Goal: Task Accomplishment & Management: Manage account settings

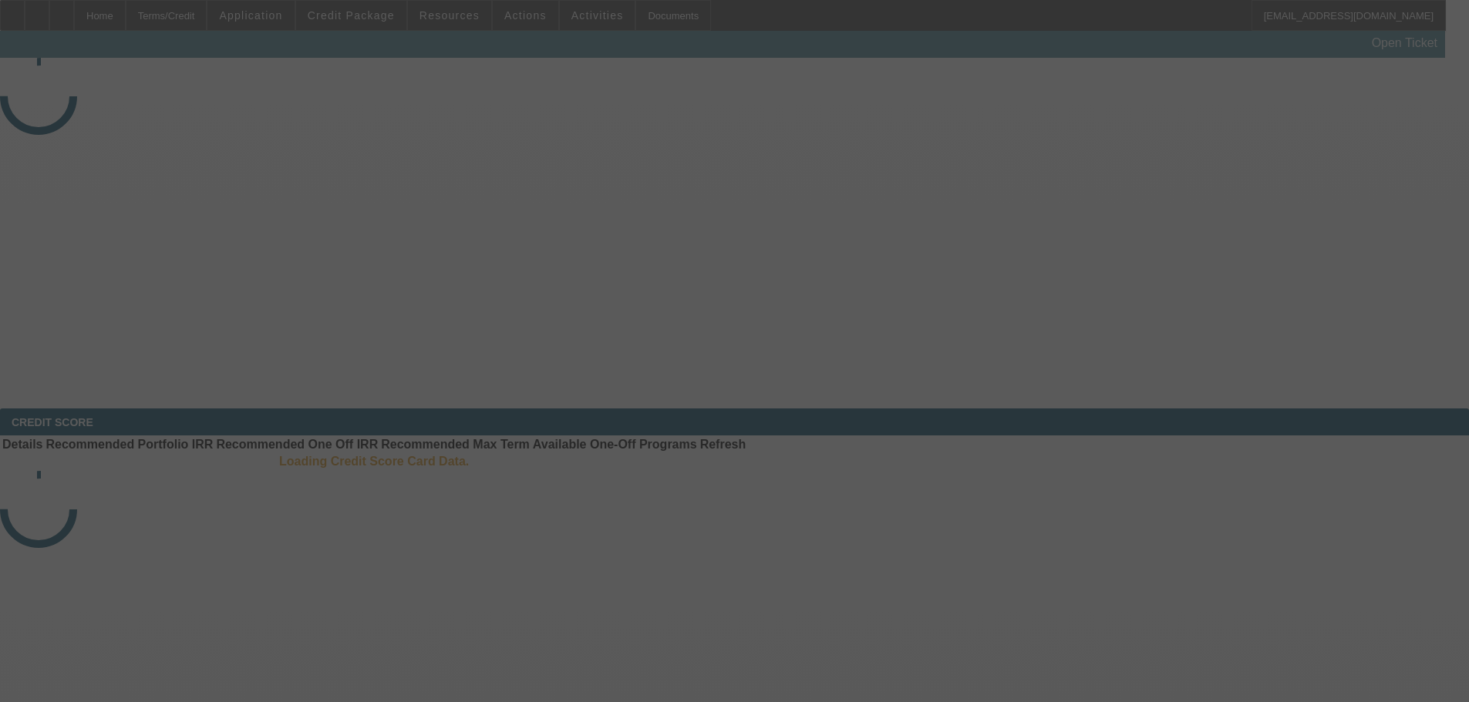
select select "3"
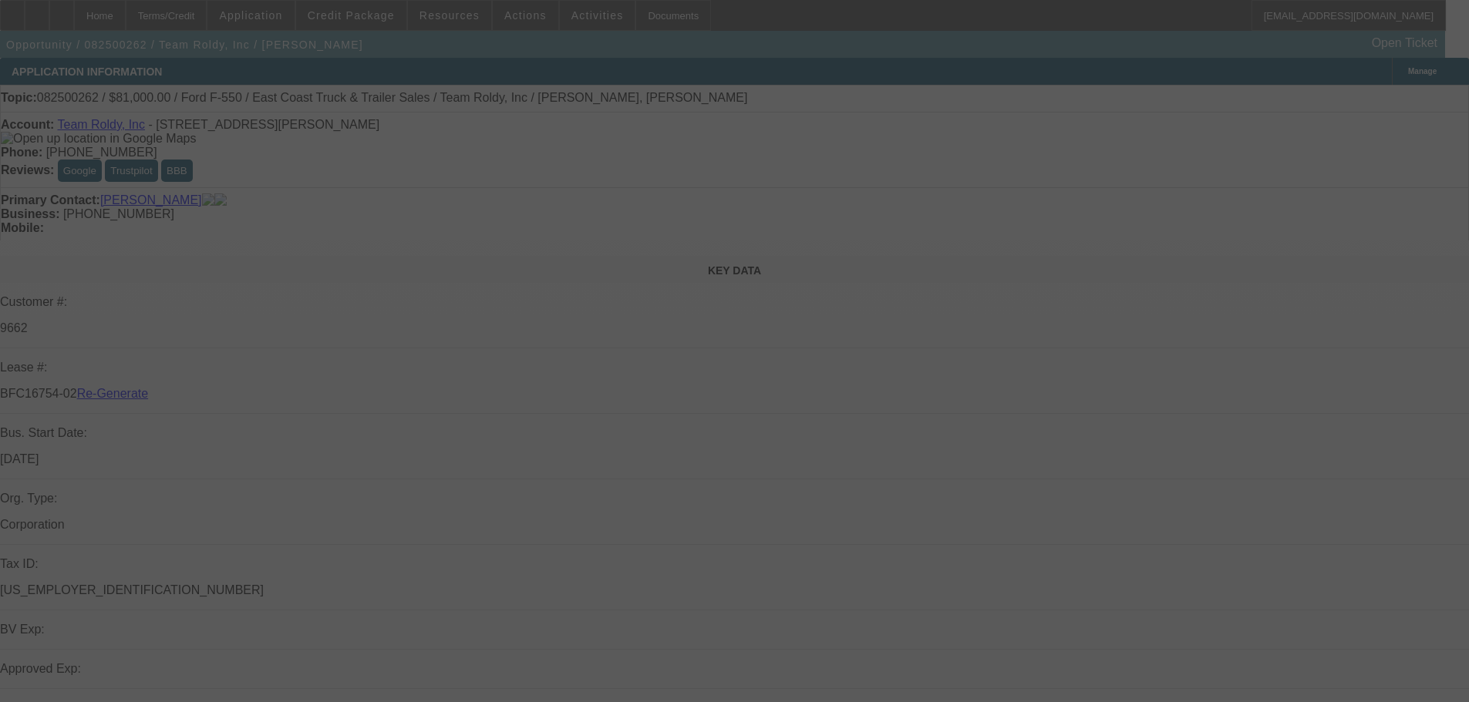
select select "0"
select select "2"
select select "0"
select select "6"
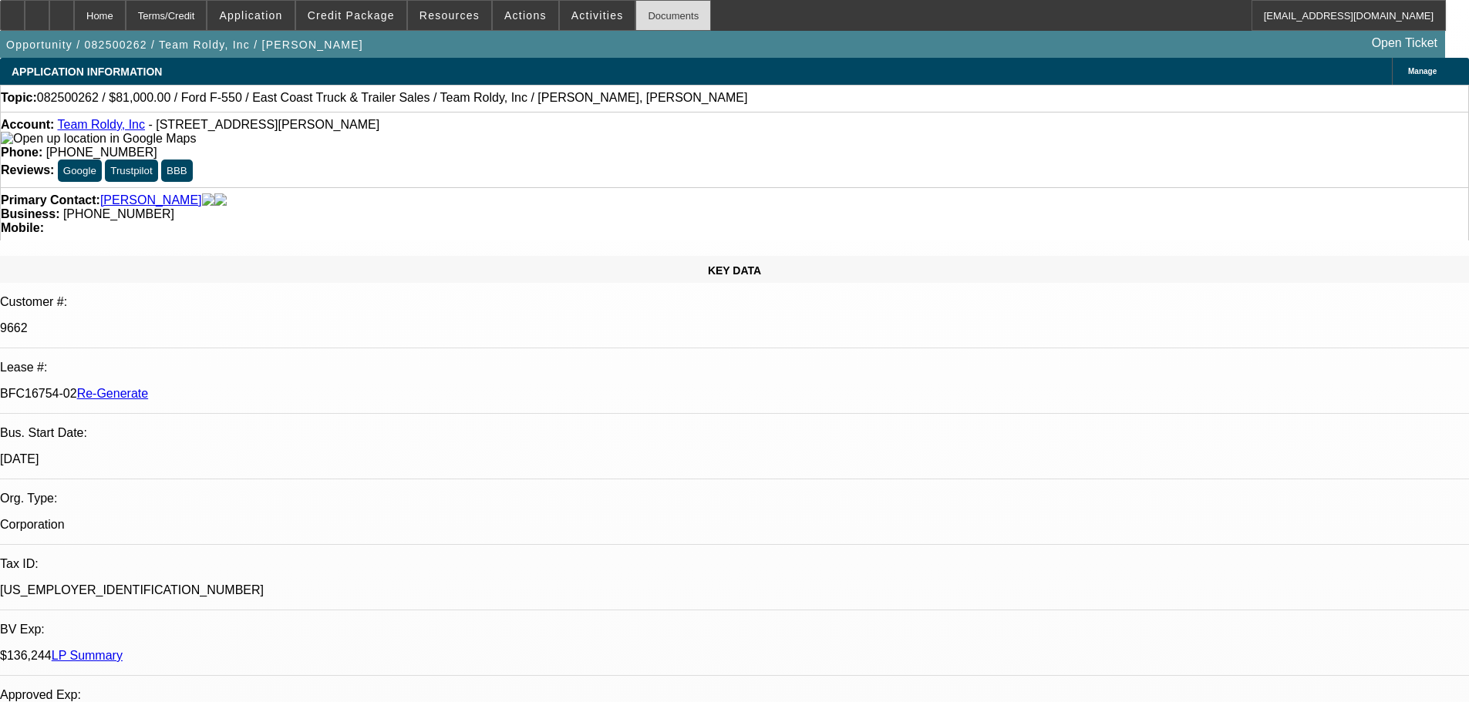
click at [635, 12] on div "Documents" at bounding box center [673, 15] width 76 height 31
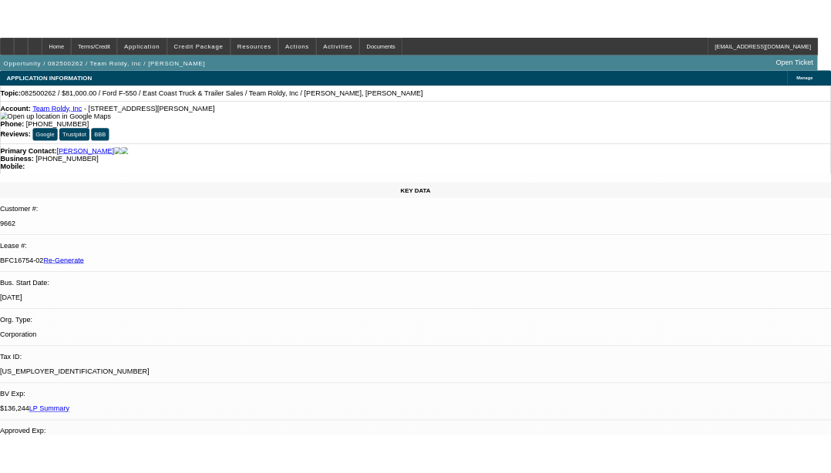
scroll to position [0, 0]
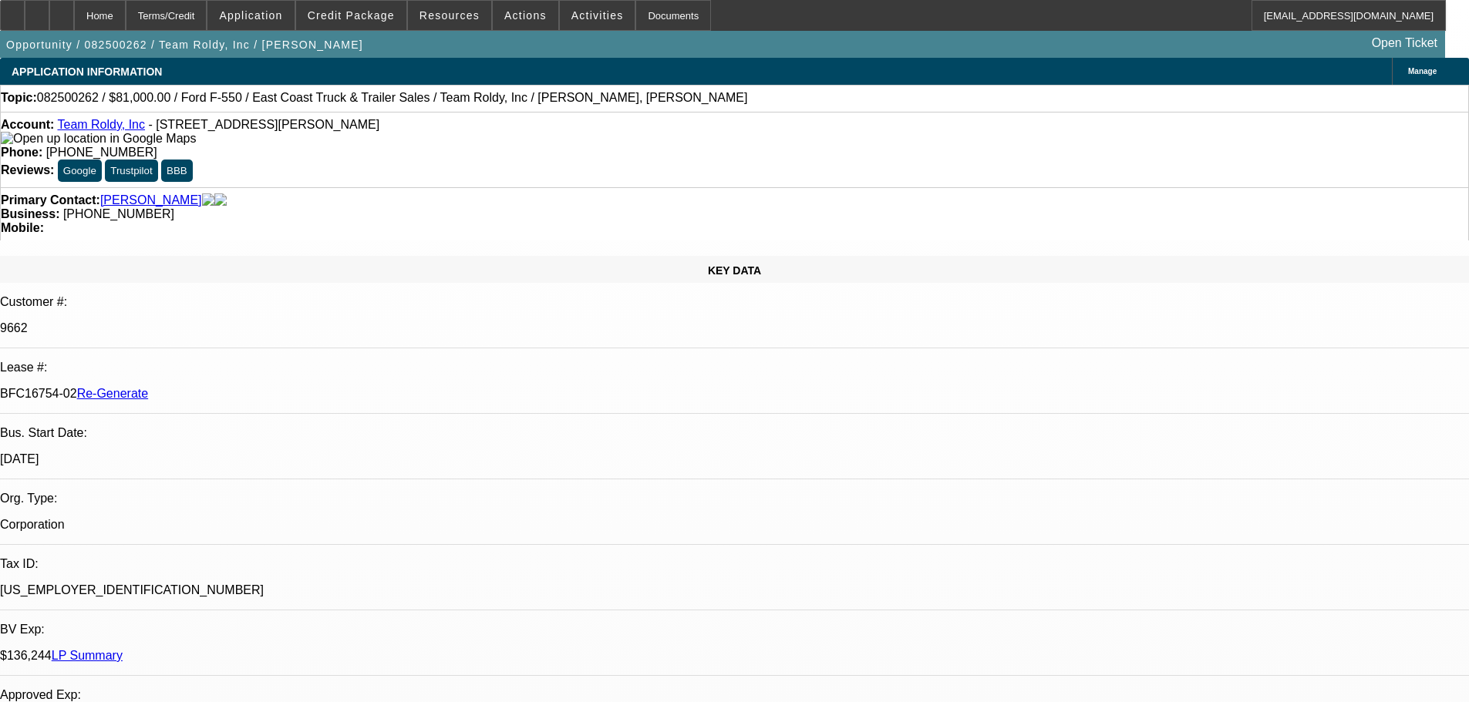
type input "jenn"
drag, startPoint x: 1137, startPoint y: 281, endPoint x: 1120, endPoint y: 279, distance: 17.0
copy p "7,933"
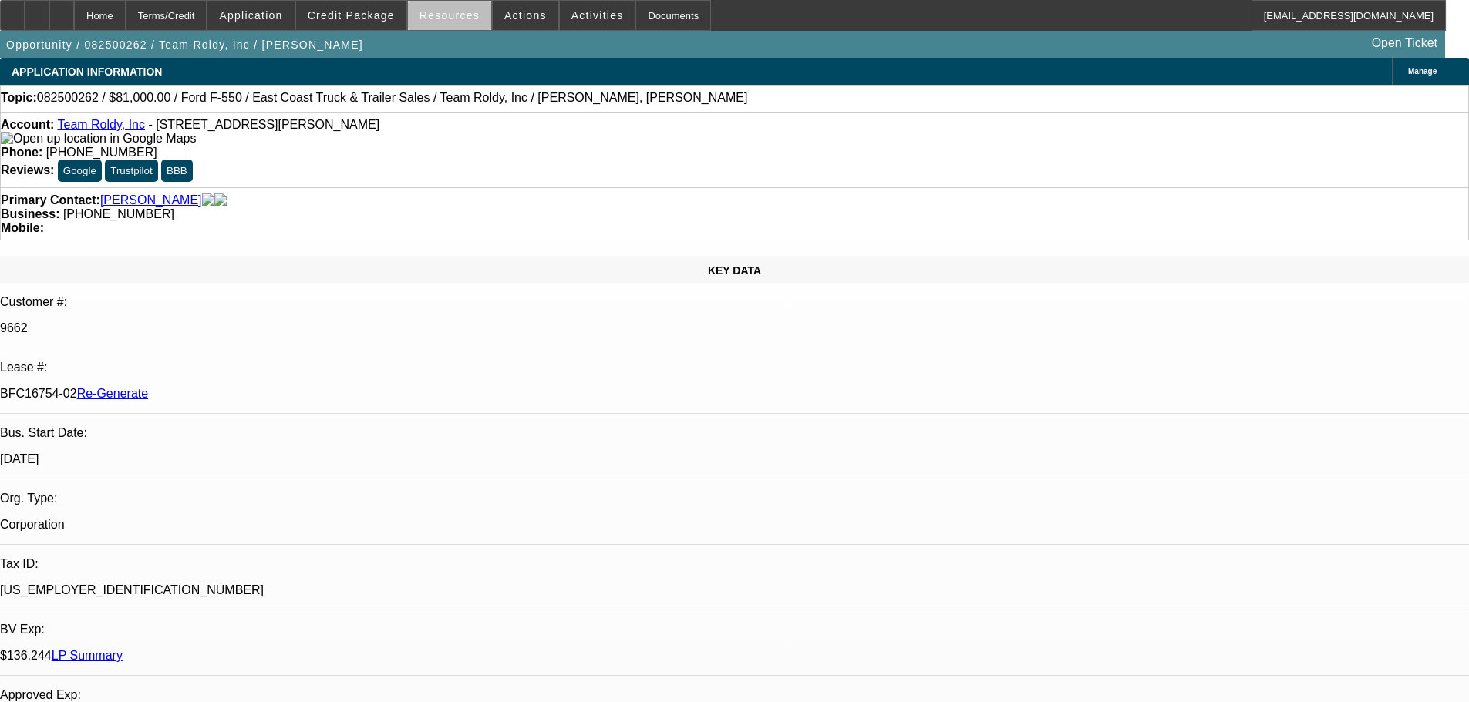
click at [458, 19] on span "Resources" at bounding box center [449, 15] width 60 height 12
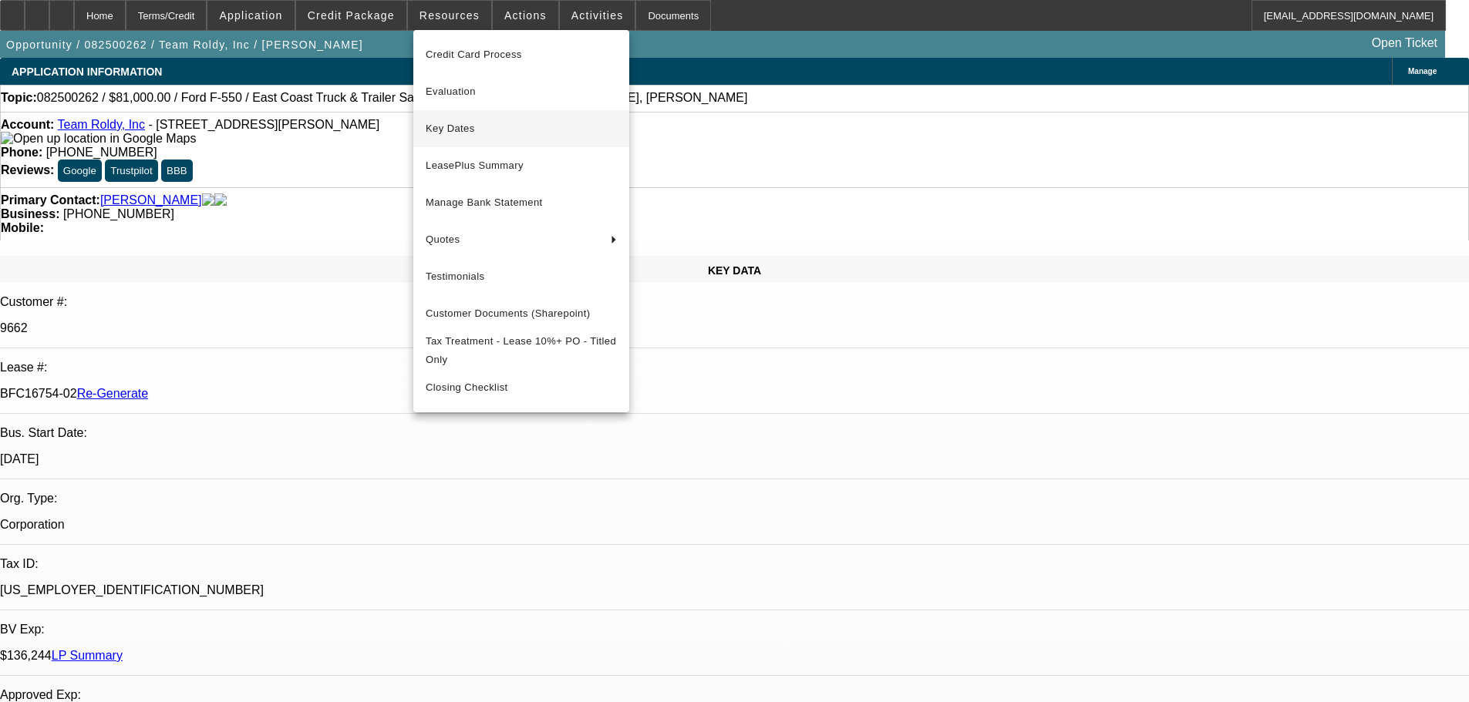
click at [491, 122] on span "Key Dates" at bounding box center [521, 129] width 191 height 19
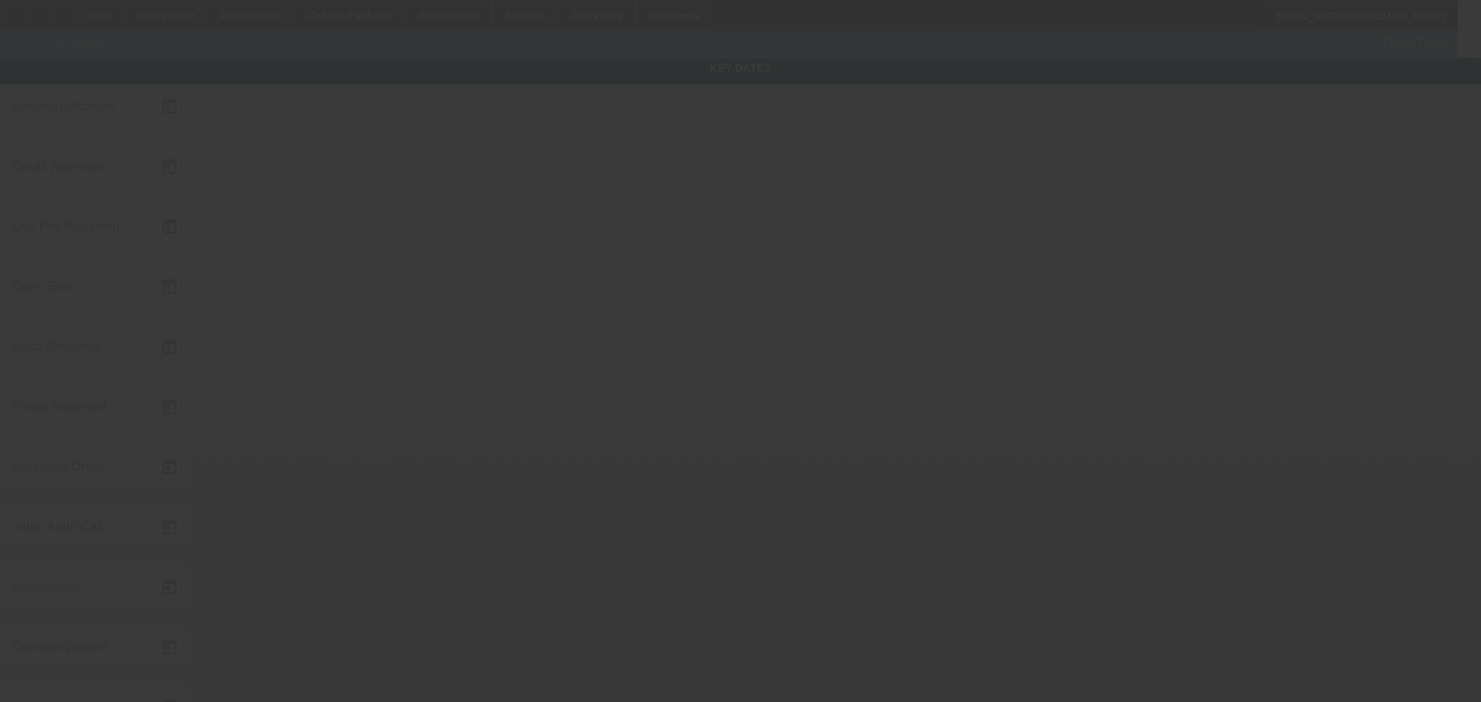
type input "[DATE]"
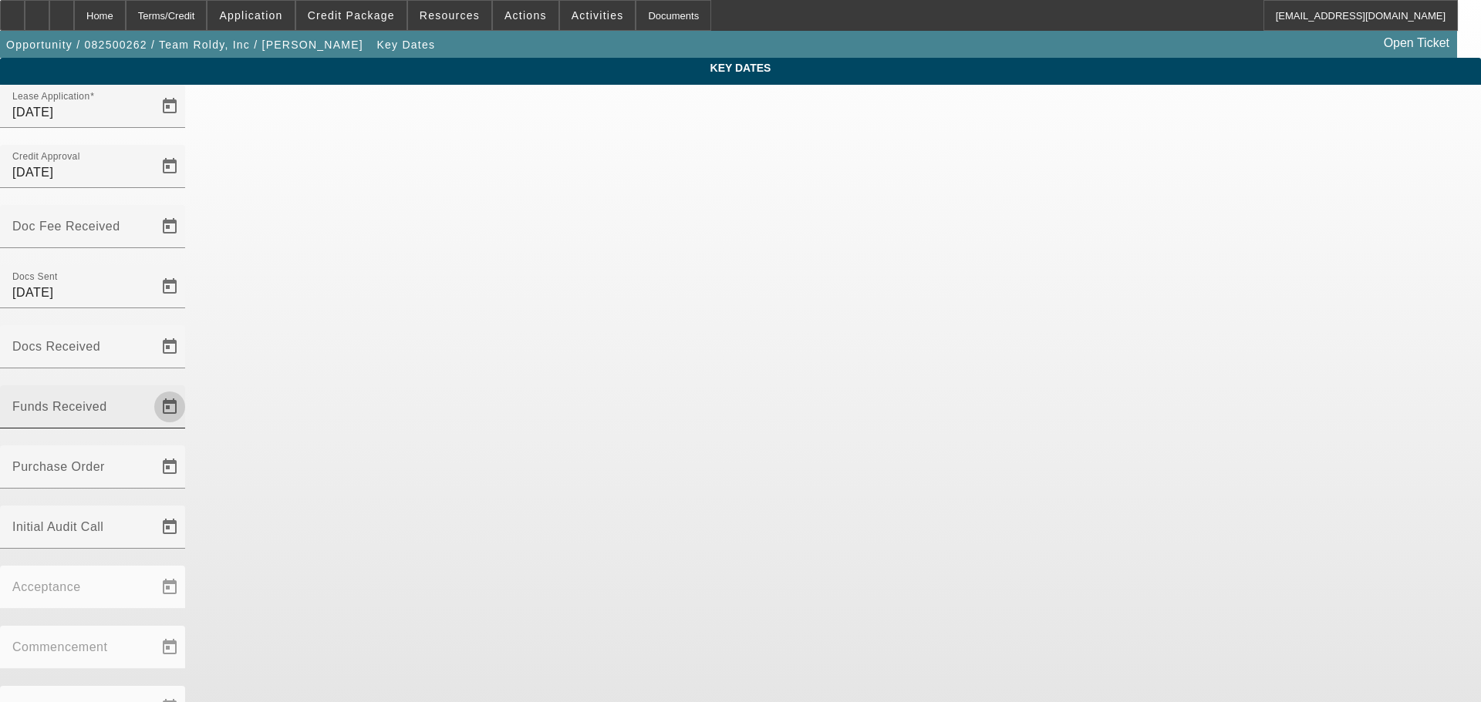
click at [188, 389] on span "Open calendar" at bounding box center [169, 407] width 37 height 37
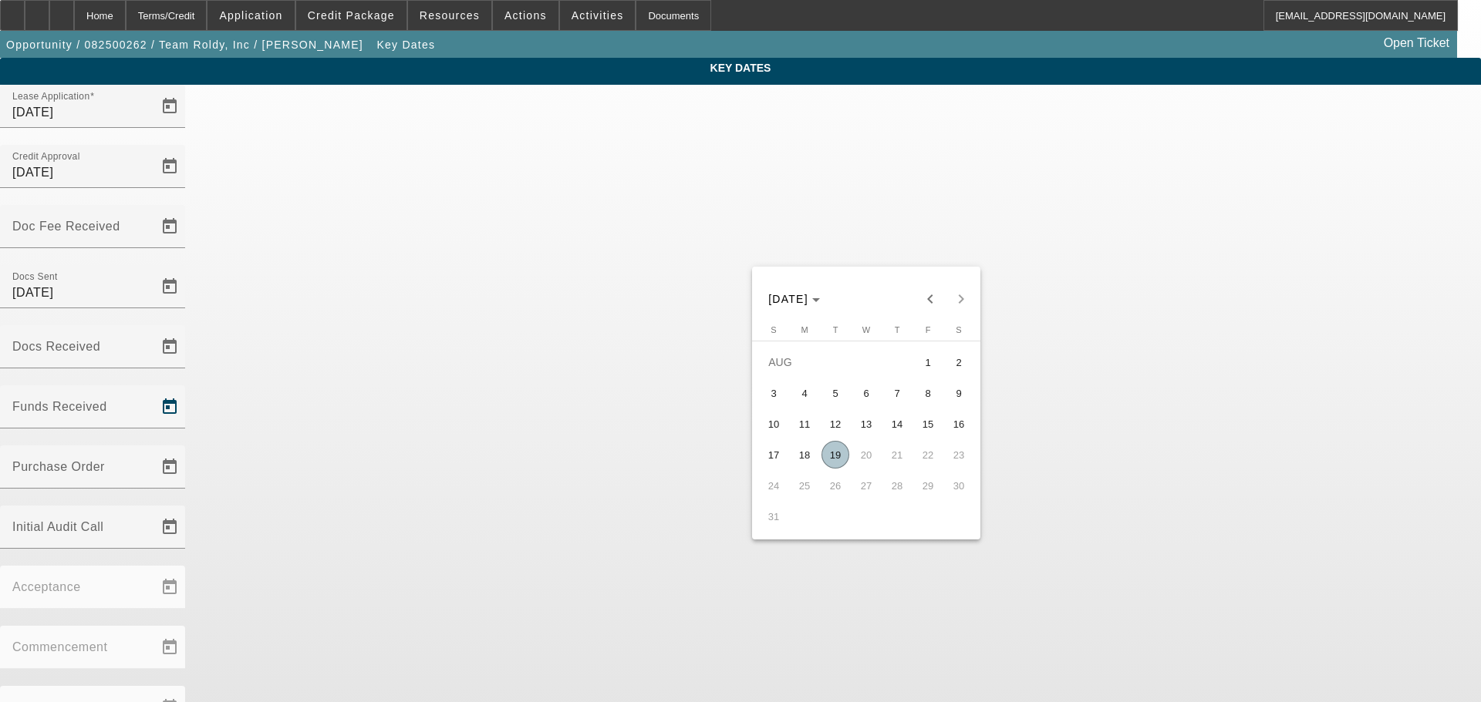
drag, startPoint x: 927, startPoint y: 430, endPoint x: 831, endPoint y: 345, distance: 127.8
click at [926, 430] on span "15" at bounding box center [928, 424] width 28 height 28
type input "[DATE]"
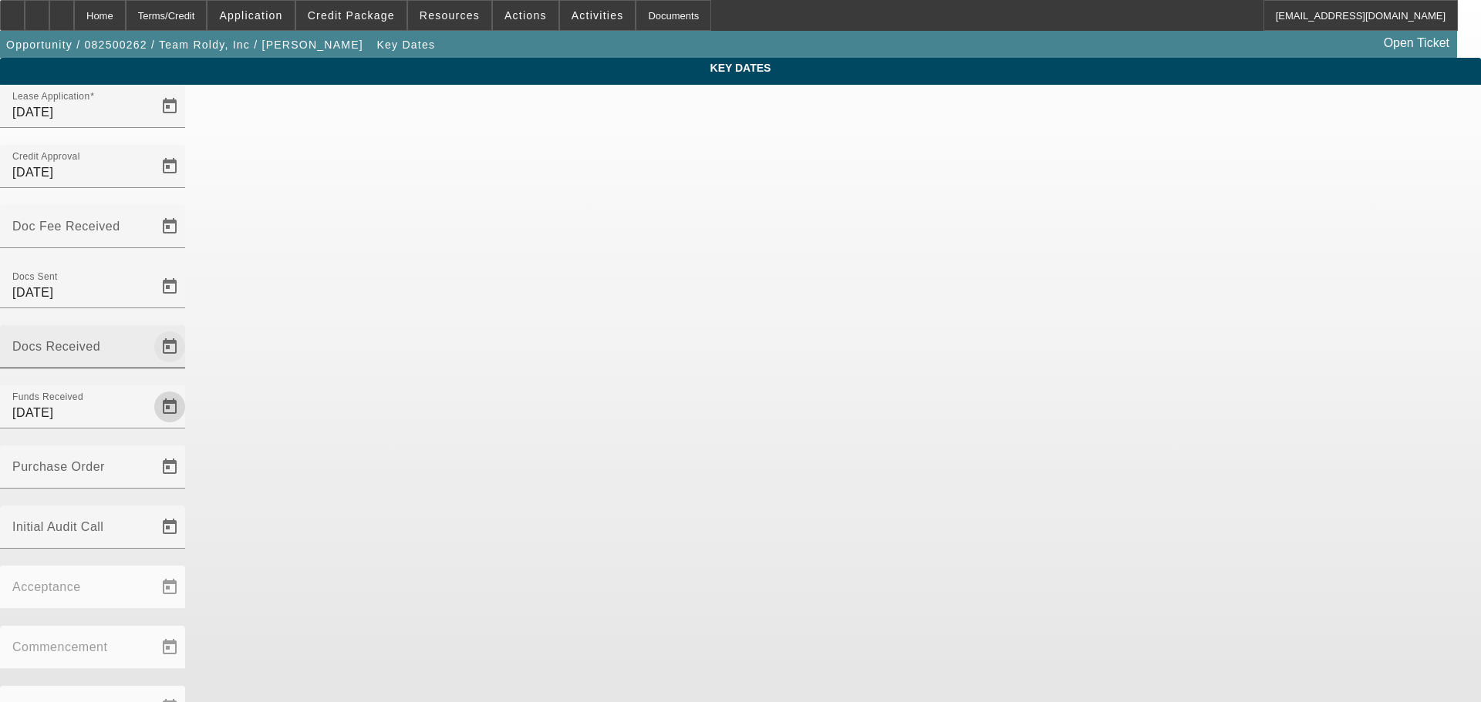
click at [188, 328] on span "Open calendar" at bounding box center [169, 346] width 37 height 37
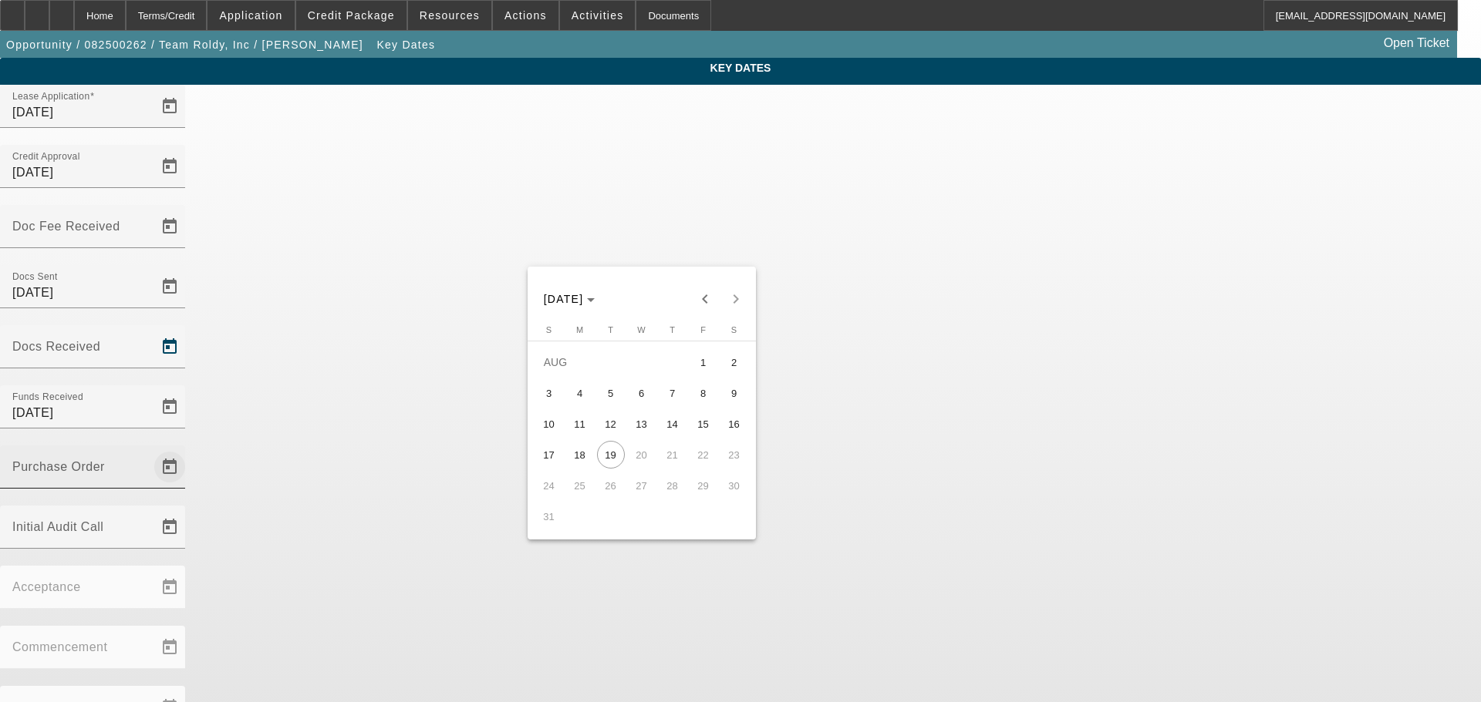
drag, startPoint x: 701, startPoint y: 430, endPoint x: 726, endPoint y: 317, distance: 116.0
click at [701, 429] on span "15" at bounding box center [703, 424] width 28 height 28
type input "[DATE]"
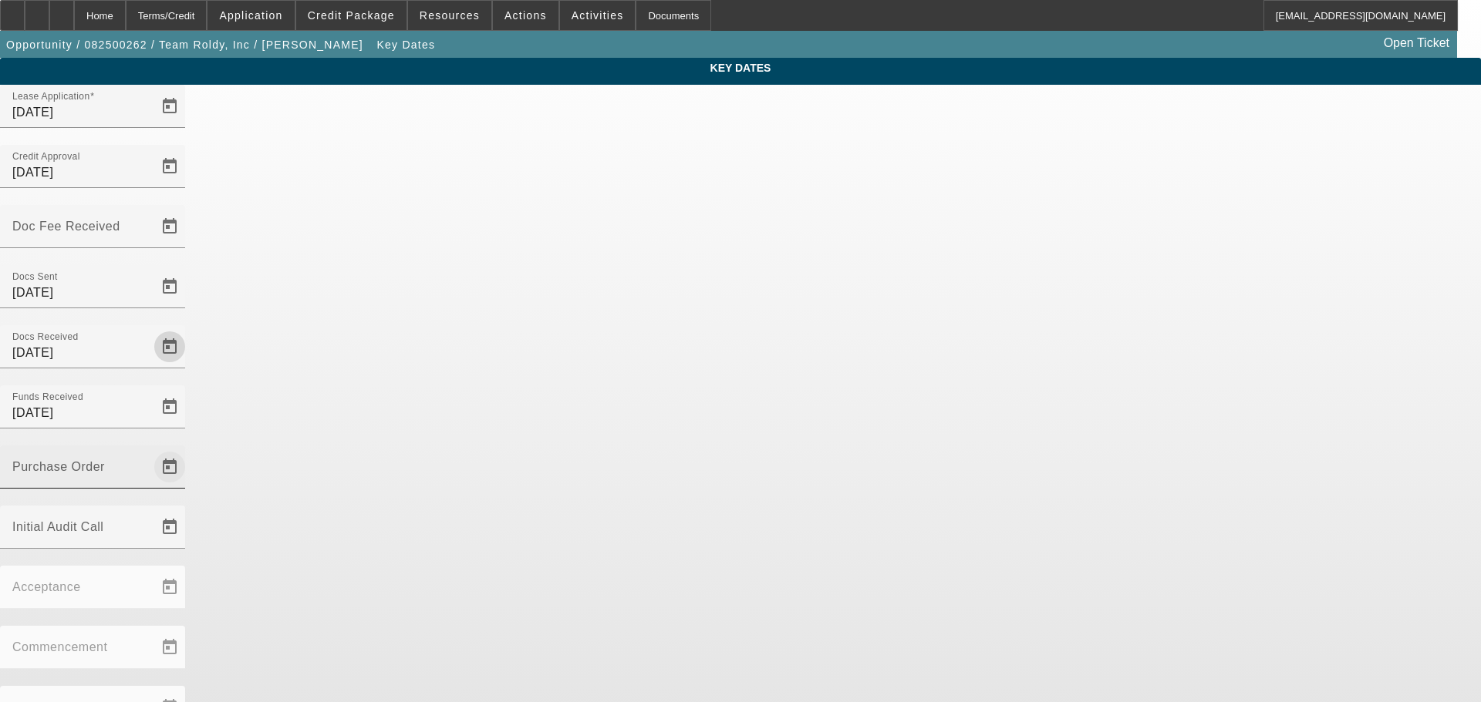
click at [188, 449] on span "Open calendar" at bounding box center [169, 467] width 37 height 37
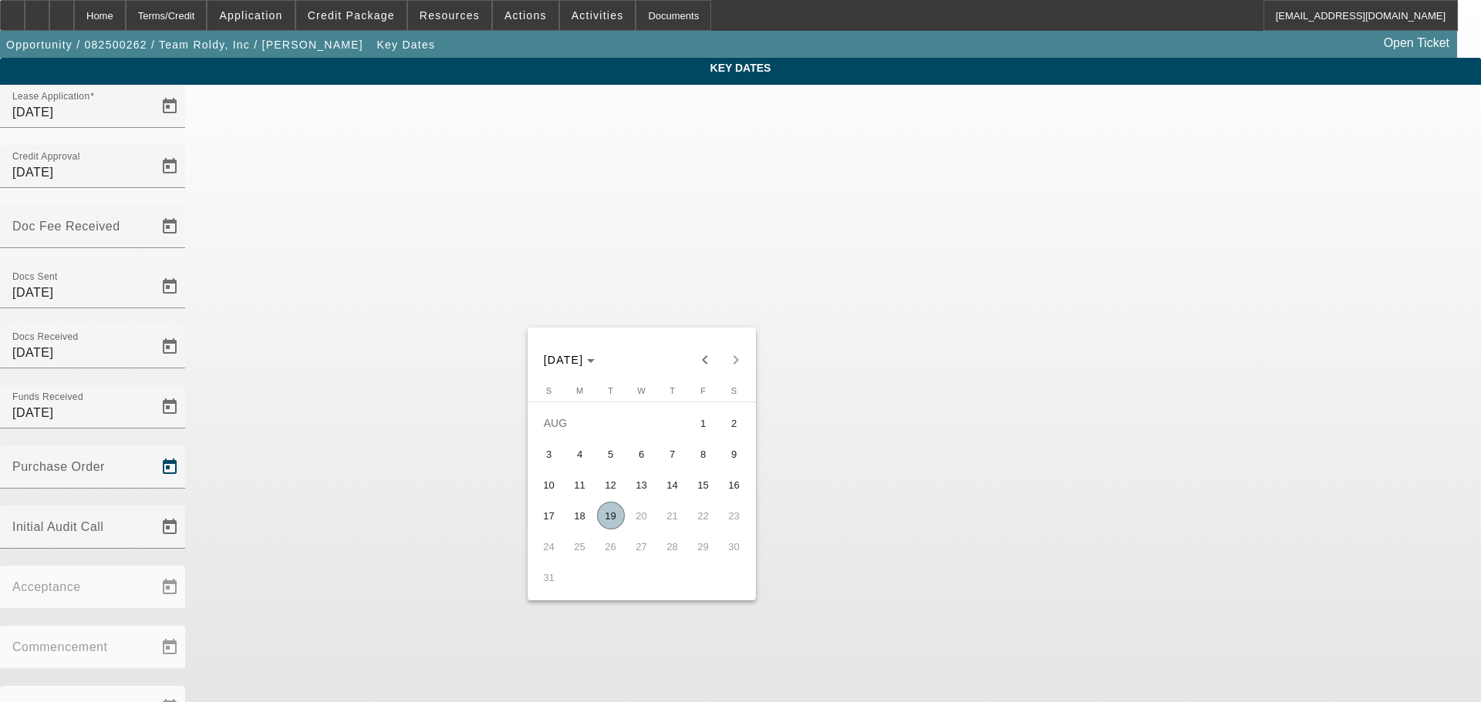
drag, startPoint x: 607, startPoint y: 529, endPoint x: 720, endPoint y: 419, distance: 157.6
click at [608, 529] on span "19" at bounding box center [611, 516] width 28 height 28
type input "[DATE]"
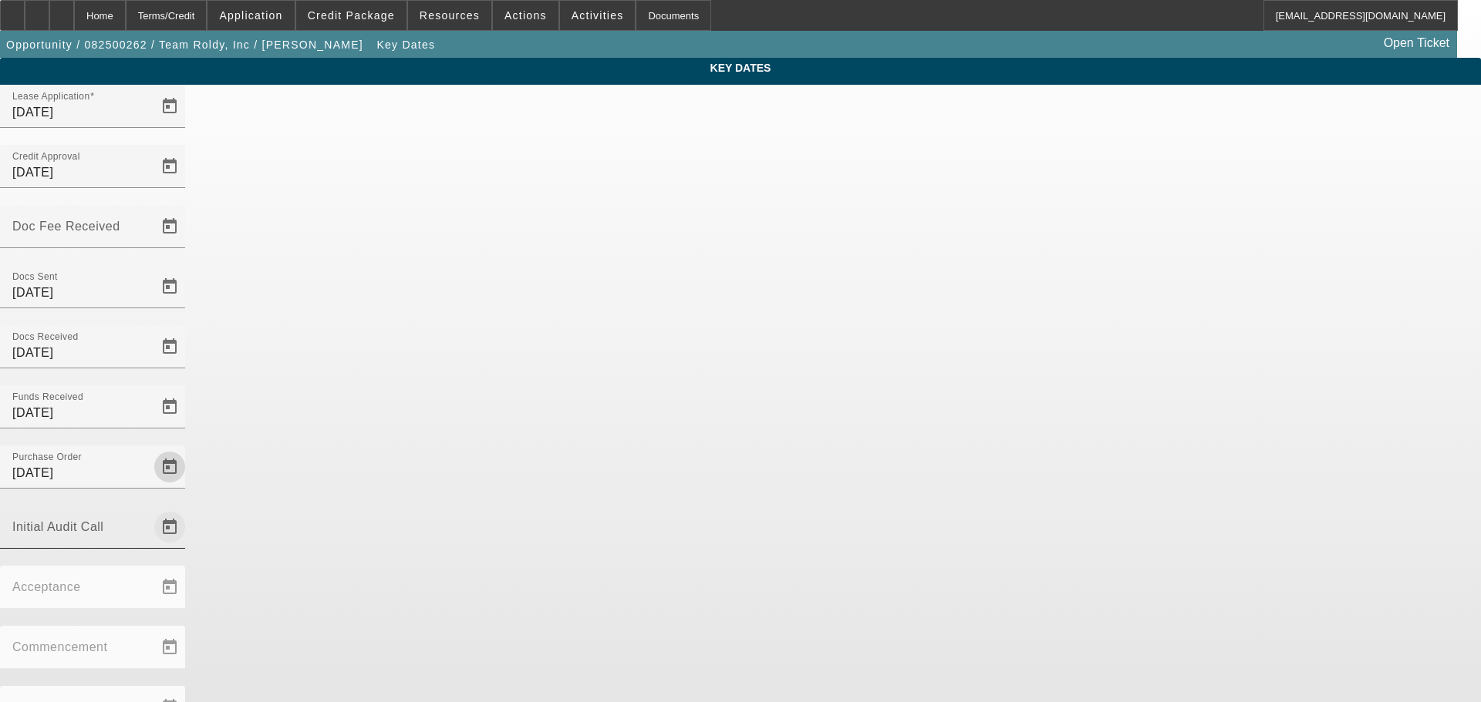
click at [188, 509] on span "Open calendar" at bounding box center [169, 527] width 37 height 37
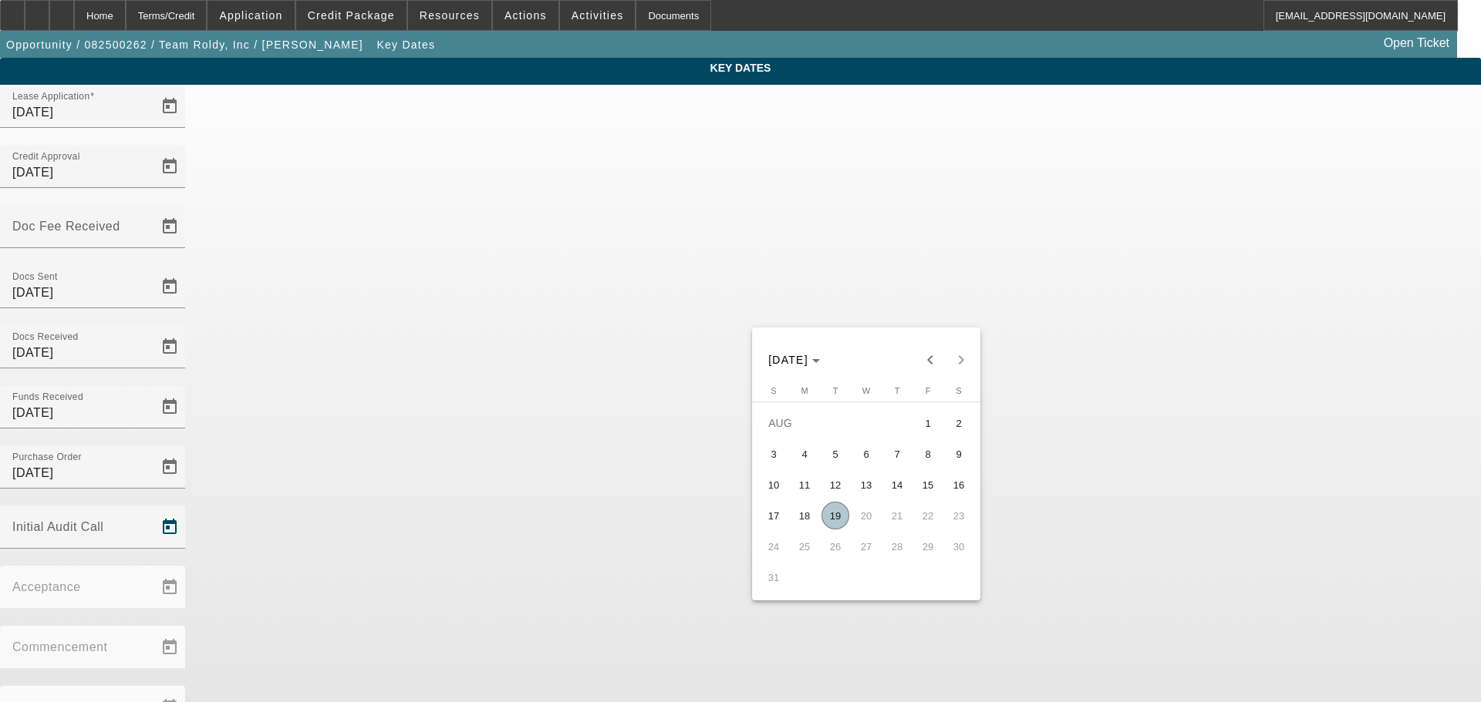
click at [840, 517] on span "19" at bounding box center [835, 516] width 28 height 28
type input "[DATE]"
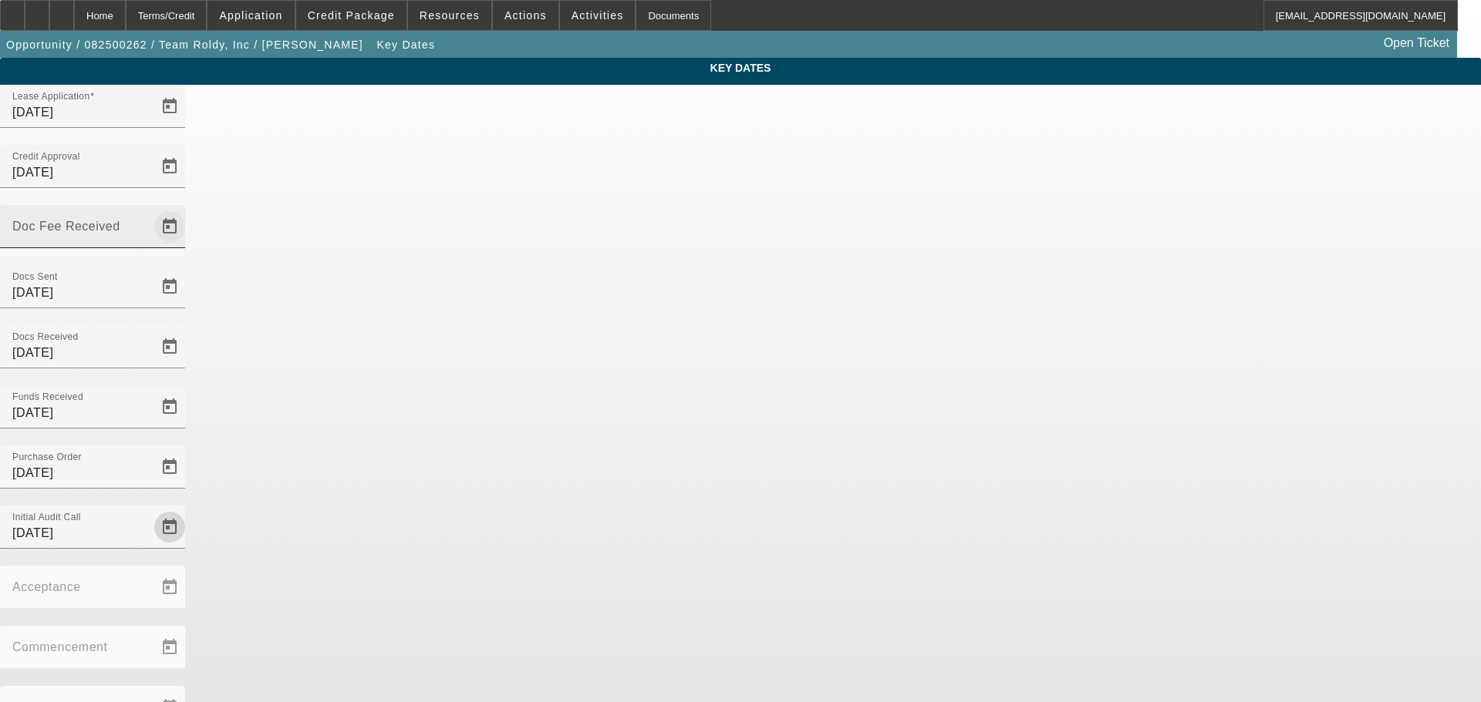
click at [188, 208] on span "Open calendar" at bounding box center [169, 226] width 37 height 37
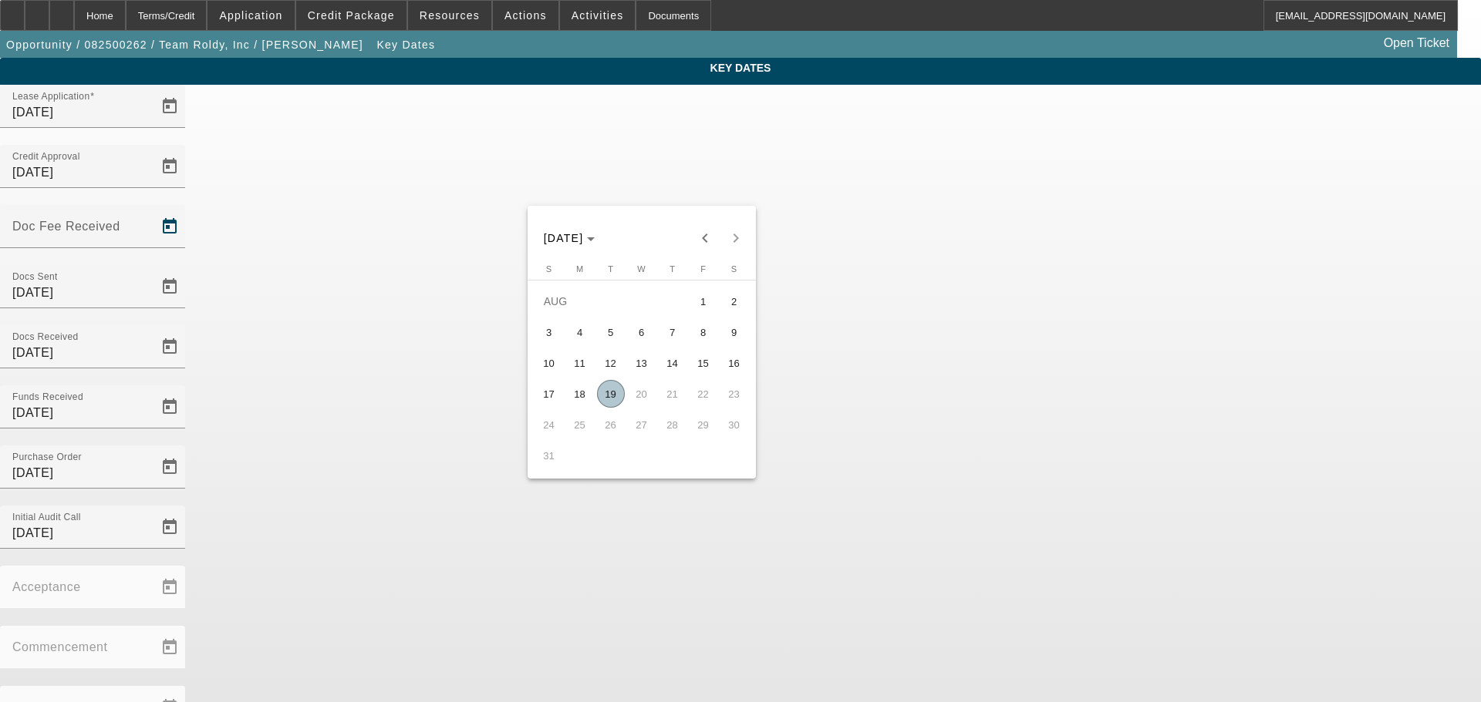
click at [699, 373] on span "15" at bounding box center [703, 363] width 28 height 28
type input "[DATE]"
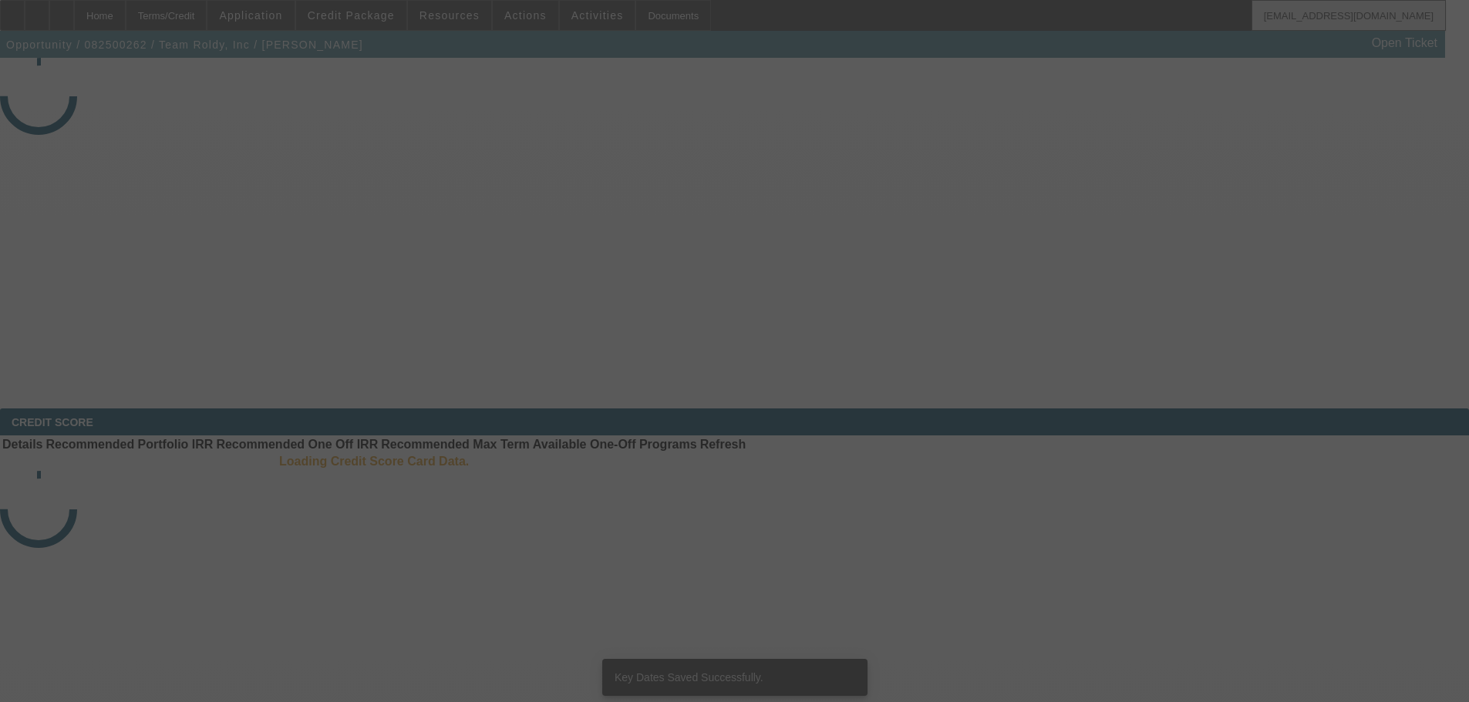
select select "3"
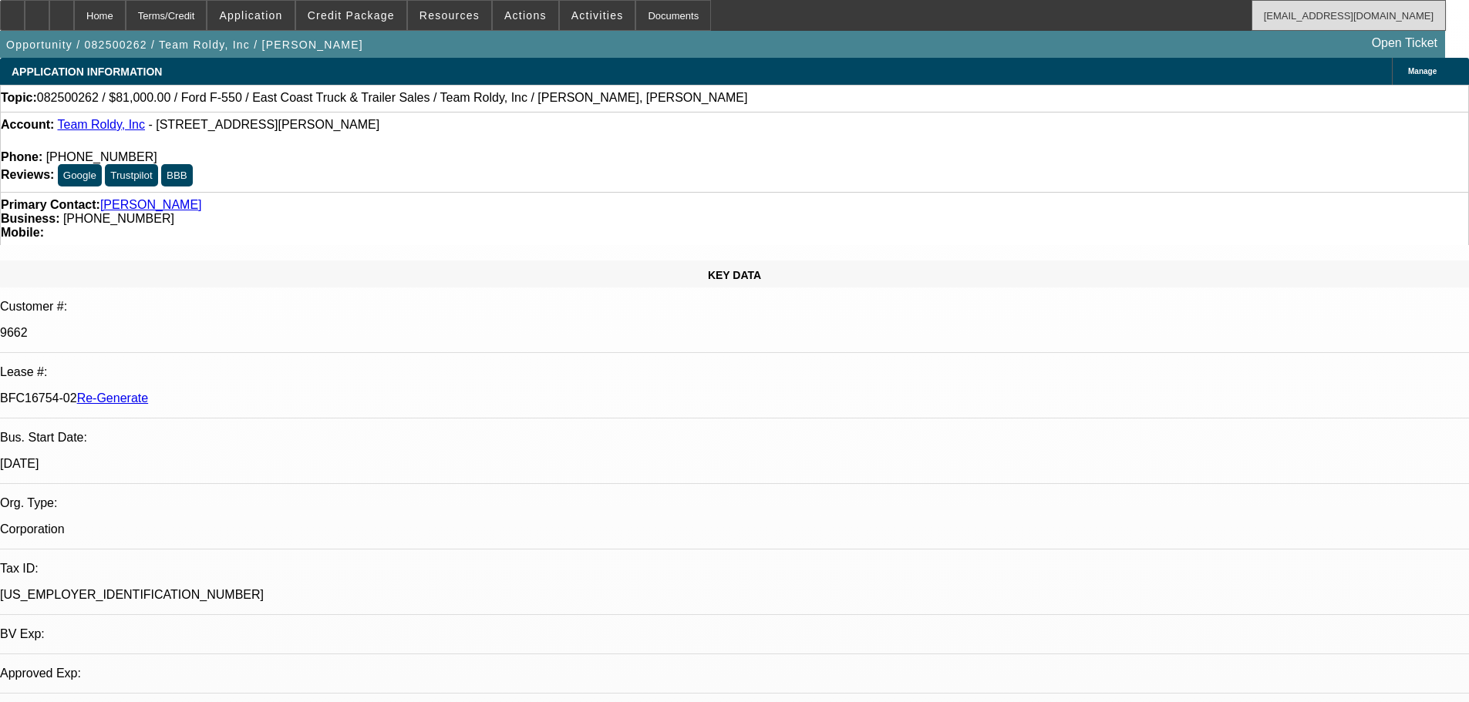
select select "0"
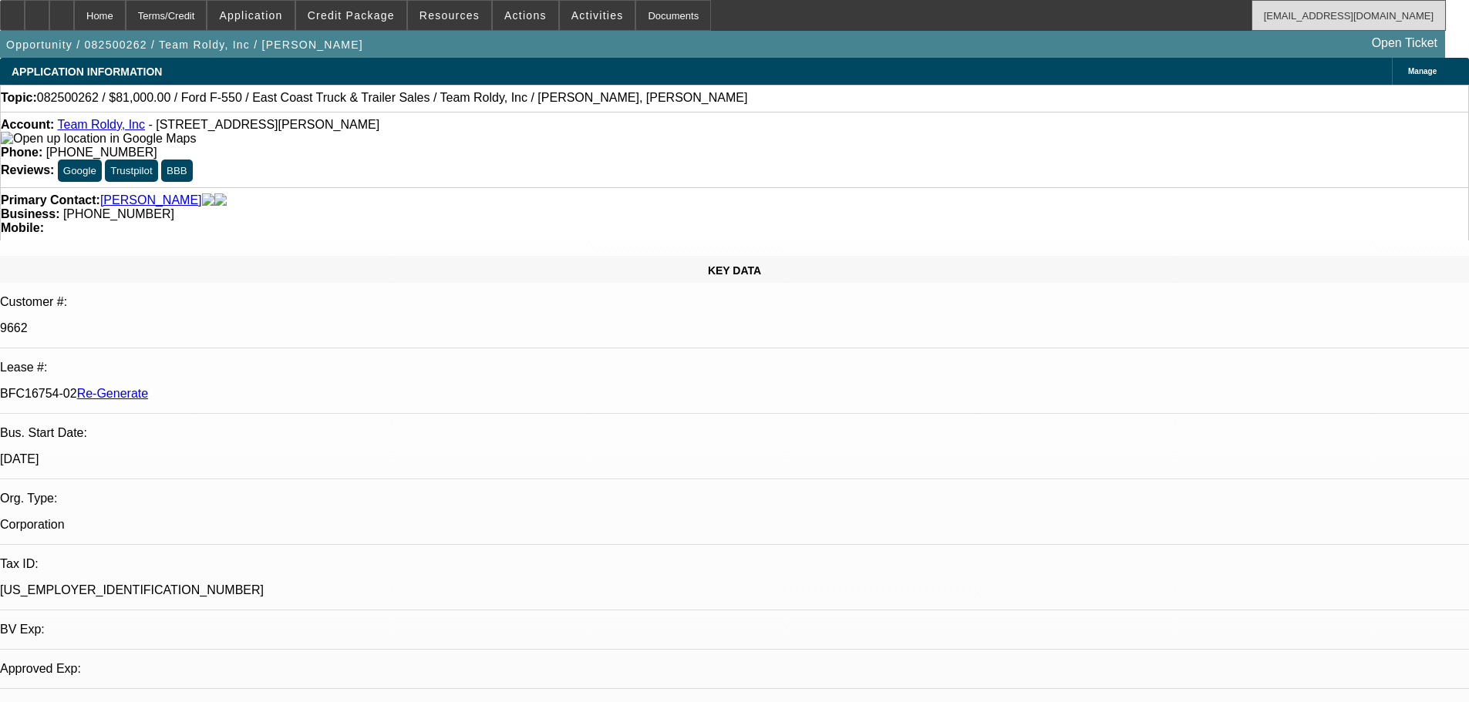
select select "0"
select select "2"
select select "0"
select select "6"
